Goal: Task Accomplishment & Management: Use online tool/utility

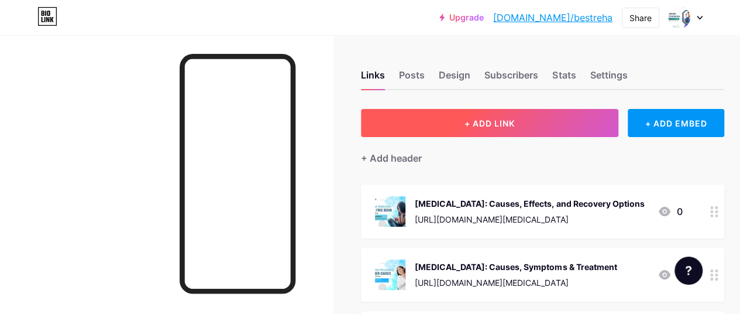
click at [454, 125] on button "+ ADD LINK" at bounding box center [490, 123] width 258 height 28
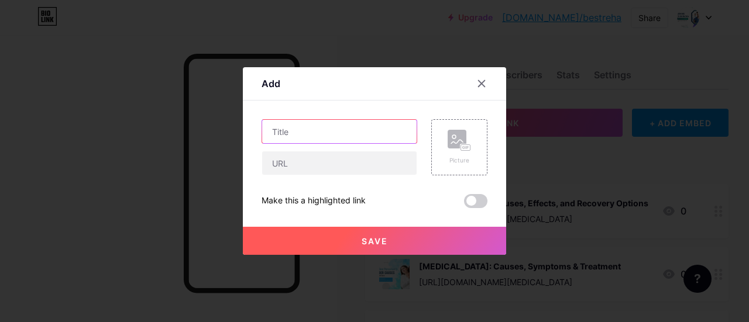
click at [358, 129] on input "text" at bounding box center [339, 131] width 155 height 23
paste input "Best Luxury Rehab Center & Mental Hospital in [GEOGRAPHIC_DATA] : Expert Help"
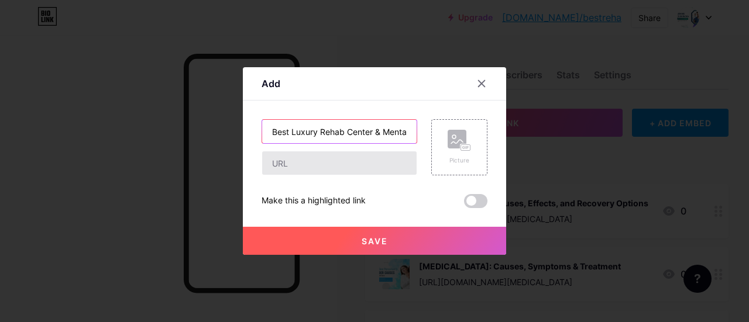
scroll to position [0, 119]
type input "Best Luxury Rehab Center & Mental Hospital in [GEOGRAPHIC_DATA] : Expert Help"
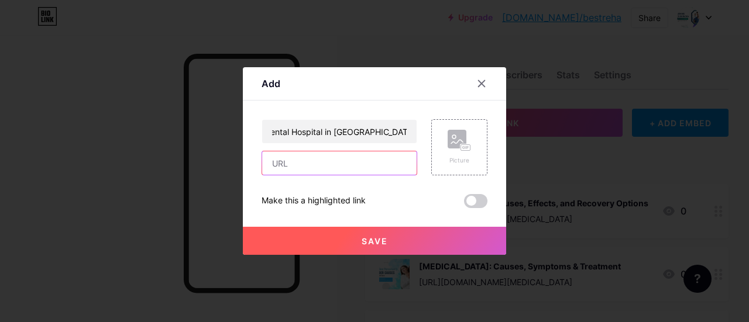
drag, startPoint x: 332, startPoint y: 167, endPoint x: 333, endPoint y: 161, distance: 6.5
click at [332, 167] on input "text" at bounding box center [339, 163] width 155 height 23
paste input "[URL][DOMAIN_NAME]"
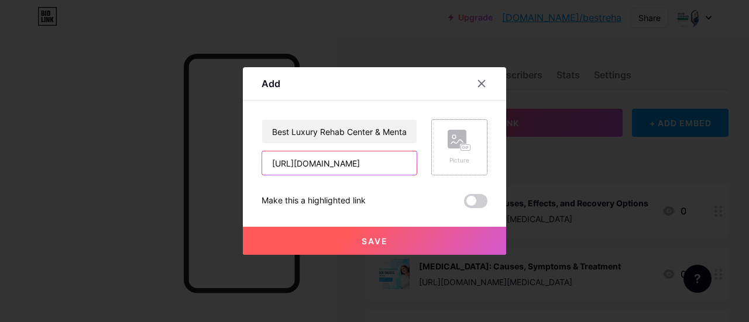
type input "[URL][DOMAIN_NAME]"
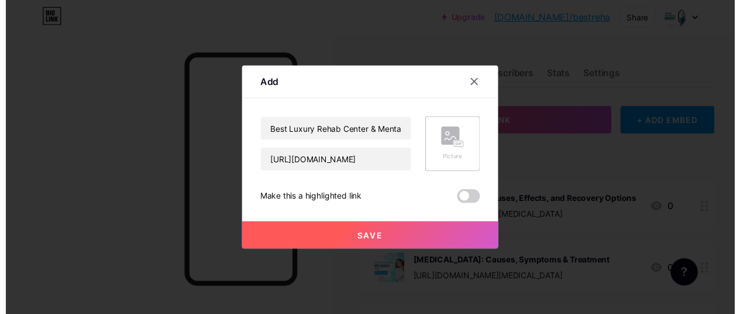
scroll to position [0, 0]
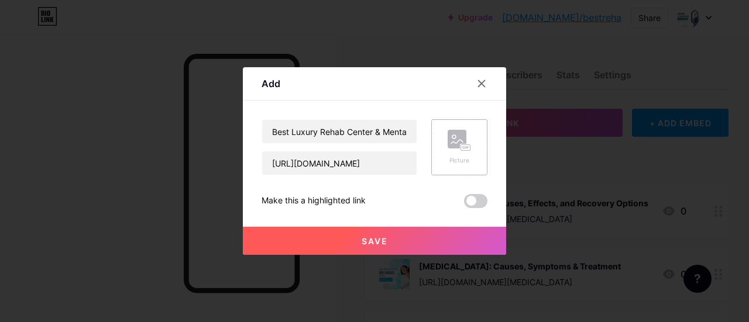
click at [451, 146] on rect at bounding box center [457, 139] width 19 height 19
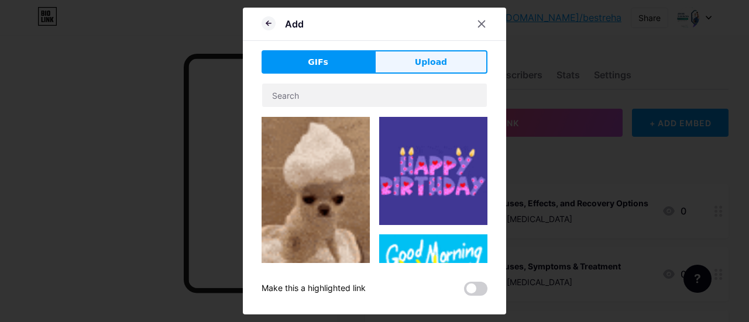
click at [442, 59] on span "Upload" at bounding box center [431, 62] width 32 height 12
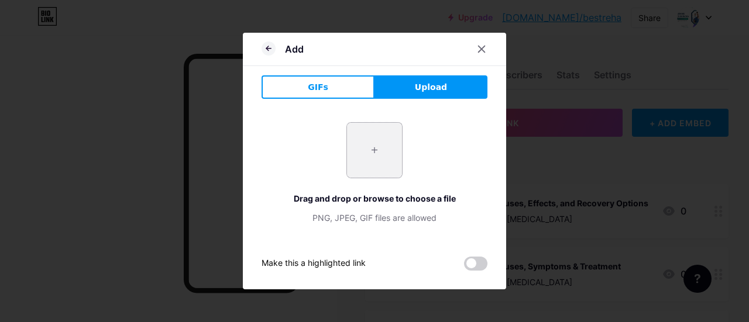
click at [368, 159] on input "file" at bounding box center [374, 150] width 55 height 55
type input "C:\fakepath\Best Rehabilitation Center for [MEDICAL_DATA] Treatment.jpg"
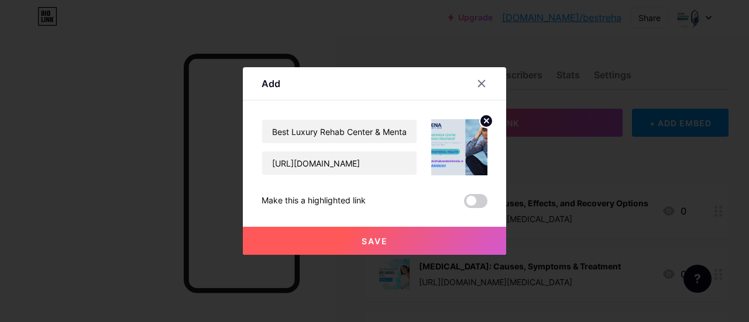
click at [399, 240] on button "Save" at bounding box center [374, 241] width 263 height 28
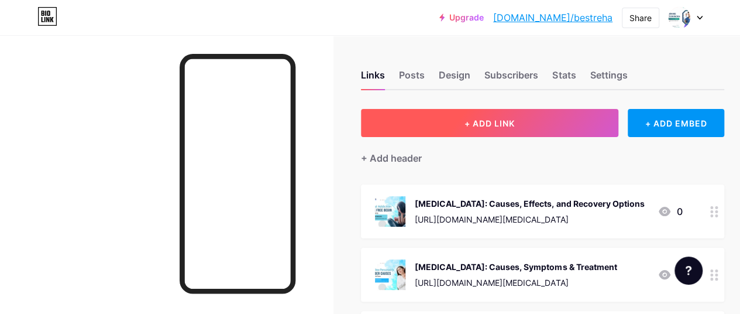
click at [515, 118] on span "+ ADD LINK" at bounding box center [490, 123] width 50 height 10
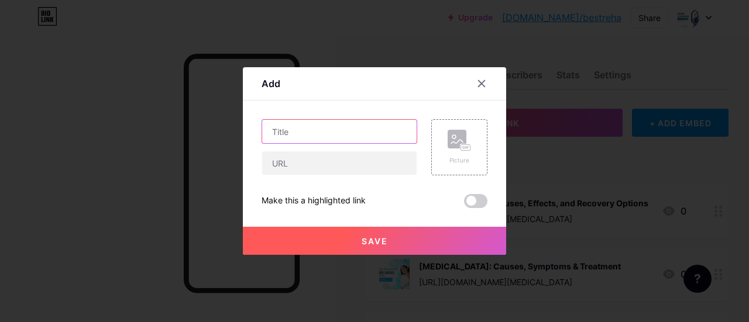
click at [349, 129] on input "text" at bounding box center [339, 131] width 155 height 23
paste input "Best Luxury Rehab Center & Mental Hospital in [GEOGRAPHIC_DATA] : Expert Help"
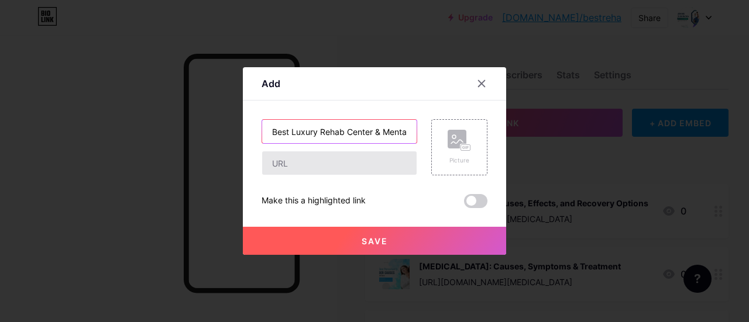
scroll to position [0, 119]
type input "Best Luxury Rehab Center & Mental Hospital in [GEOGRAPHIC_DATA] : Expert Help"
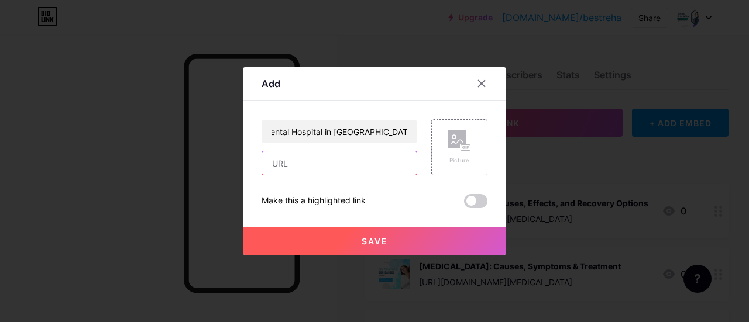
click at [328, 158] on input "text" at bounding box center [339, 163] width 155 height 23
paste input "[URL][DOMAIN_NAME]"
type input "[URL][DOMAIN_NAME]"
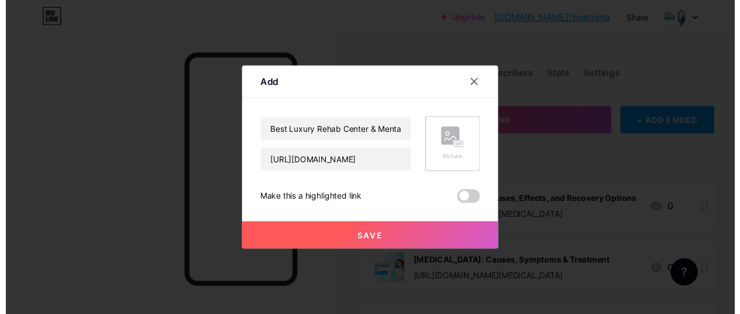
scroll to position [0, 0]
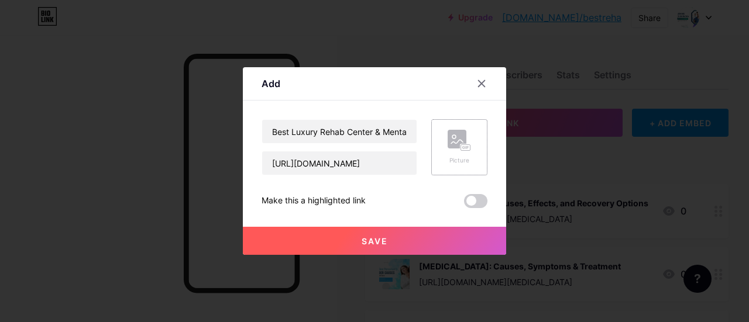
click at [448, 149] on icon at bounding box center [459, 141] width 23 height 22
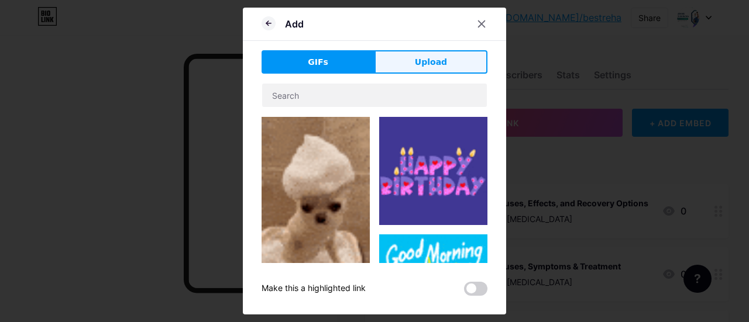
click at [440, 70] on button "Upload" at bounding box center [431, 61] width 113 height 23
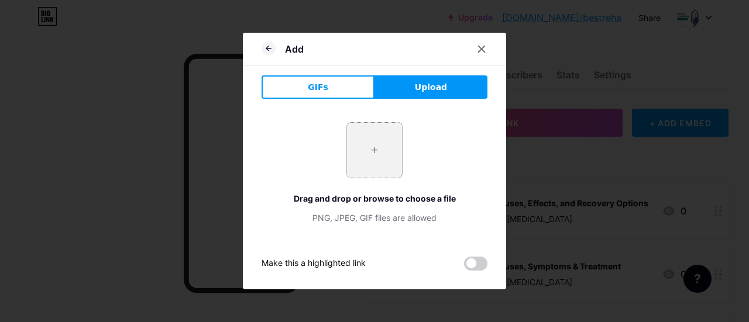
click at [389, 133] on input "file" at bounding box center [374, 150] width 55 height 55
type input "C:\fakepath\Best Rehabilitation Center for [MEDICAL_DATA] Treatment.jpg"
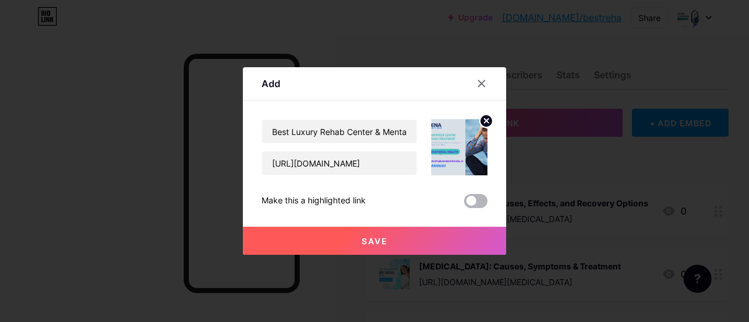
click at [481, 195] on span at bounding box center [475, 201] width 23 height 14
click at [464, 204] on input "checkbox" at bounding box center [464, 204] width 0 height 0
click at [449, 232] on button "Save" at bounding box center [374, 241] width 263 height 28
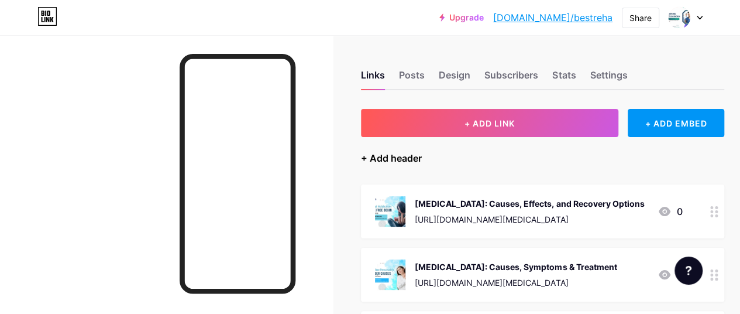
click at [392, 158] on div "+ Add header" at bounding box center [391, 158] width 61 height 14
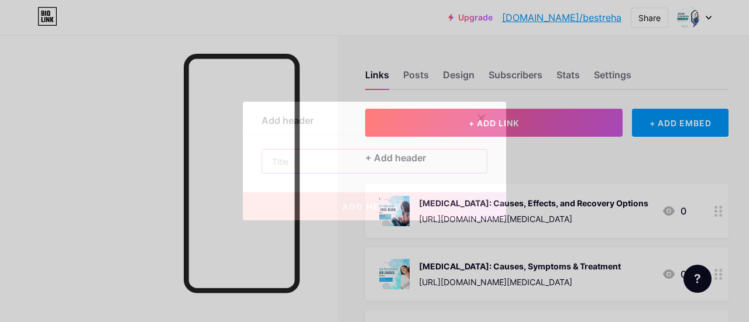
drag, startPoint x: 382, startPoint y: 161, endPoint x: 389, endPoint y: 156, distance: 8.9
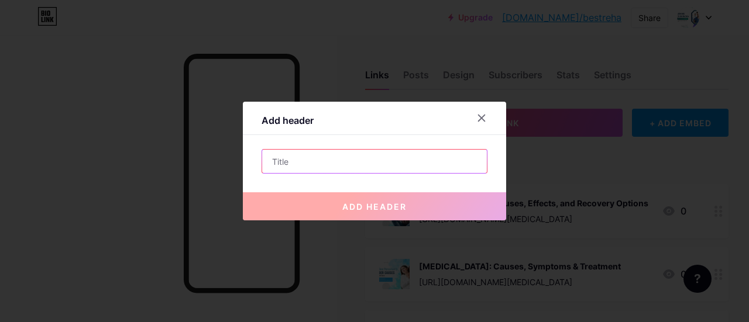
click at [382, 161] on input "text" at bounding box center [374, 161] width 225 height 23
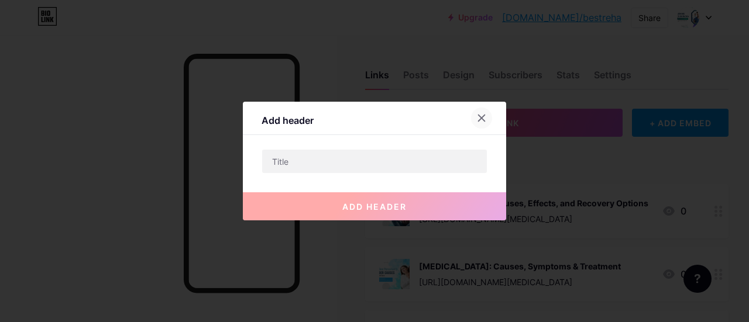
click at [483, 115] on icon at bounding box center [481, 118] width 9 height 9
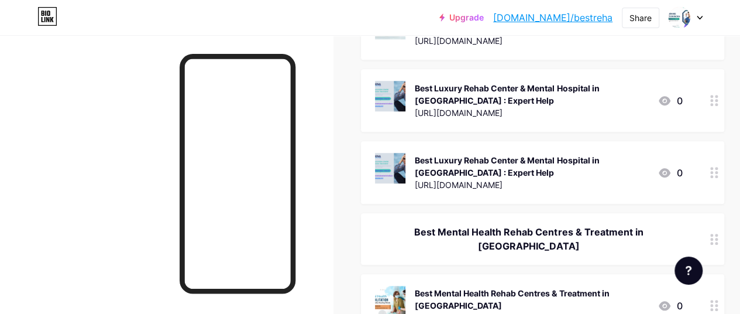
scroll to position [468, 0]
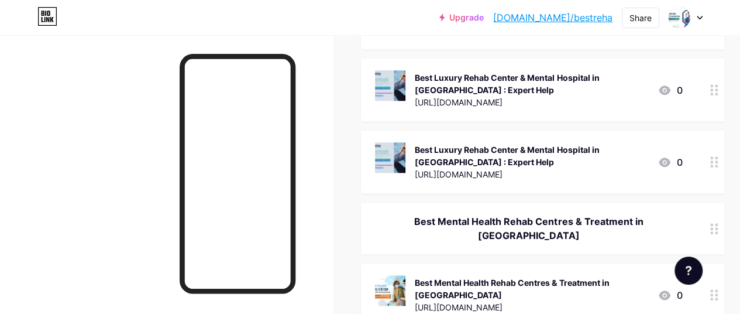
click at [717, 176] on div at bounding box center [715, 162] width 20 height 63
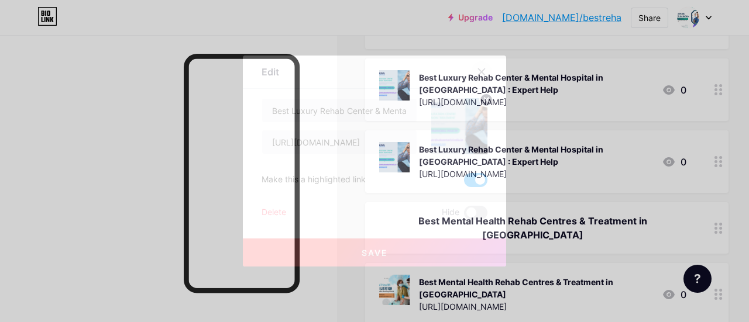
click at [480, 73] on icon at bounding box center [482, 72] width 6 height 6
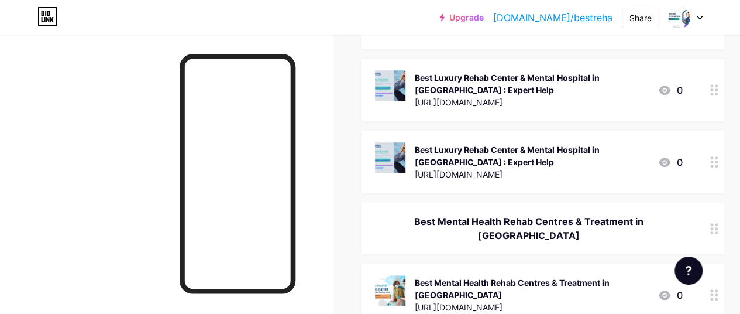
click at [671, 167] on icon at bounding box center [665, 161] width 12 height 9
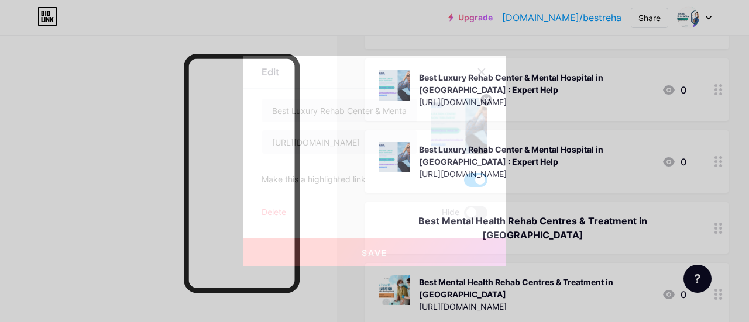
click at [394, 243] on button "Save" at bounding box center [374, 253] width 263 height 28
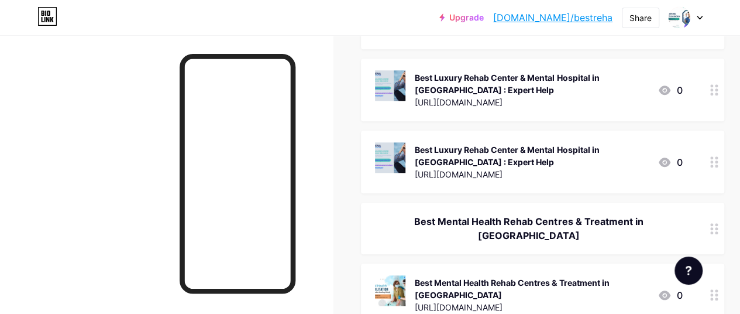
scroll to position [0, 0]
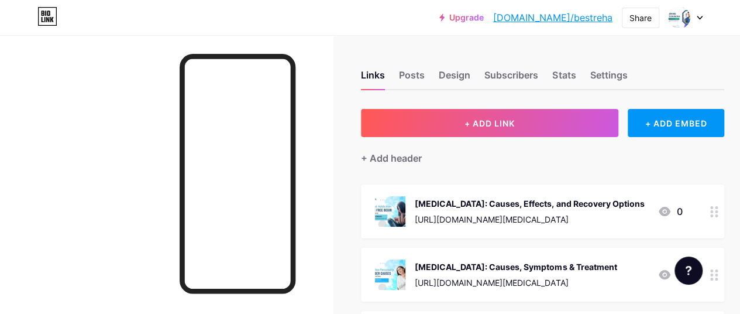
click at [566, 22] on link "[DOMAIN_NAME]/bestreha" at bounding box center [552, 18] width 119 height 14
